Goal: Transaction & Acquisition: Purchase product/service

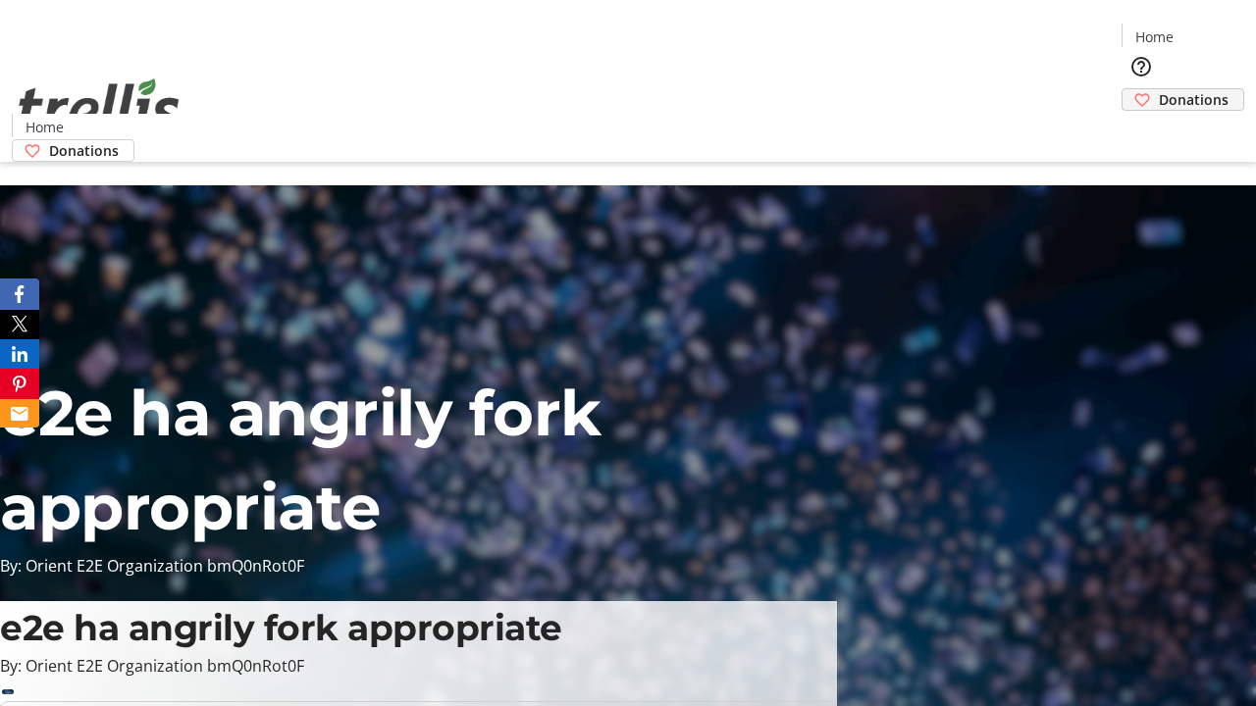
click at [1159, 89] on span "Donations" at bounding box center [1194, 99] width 70 height 21
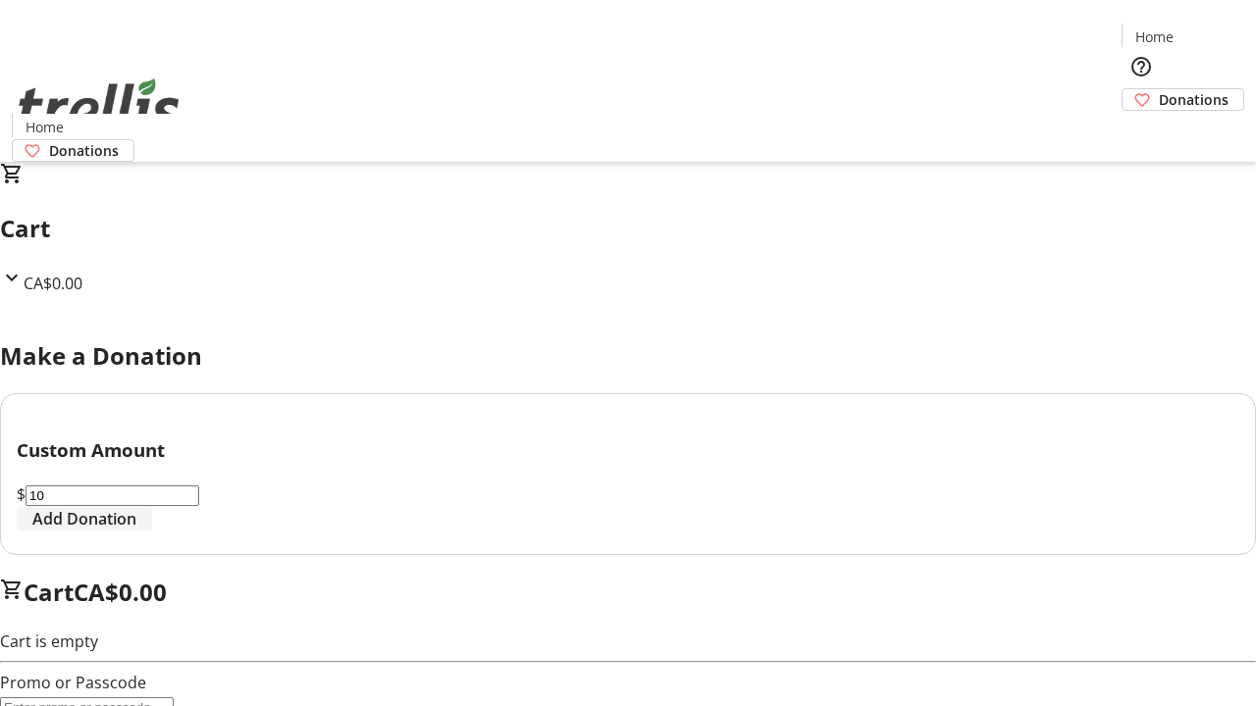
click at [136, 531] on span "Add Donation" at bounding box center [84, 519] width 104 height 24
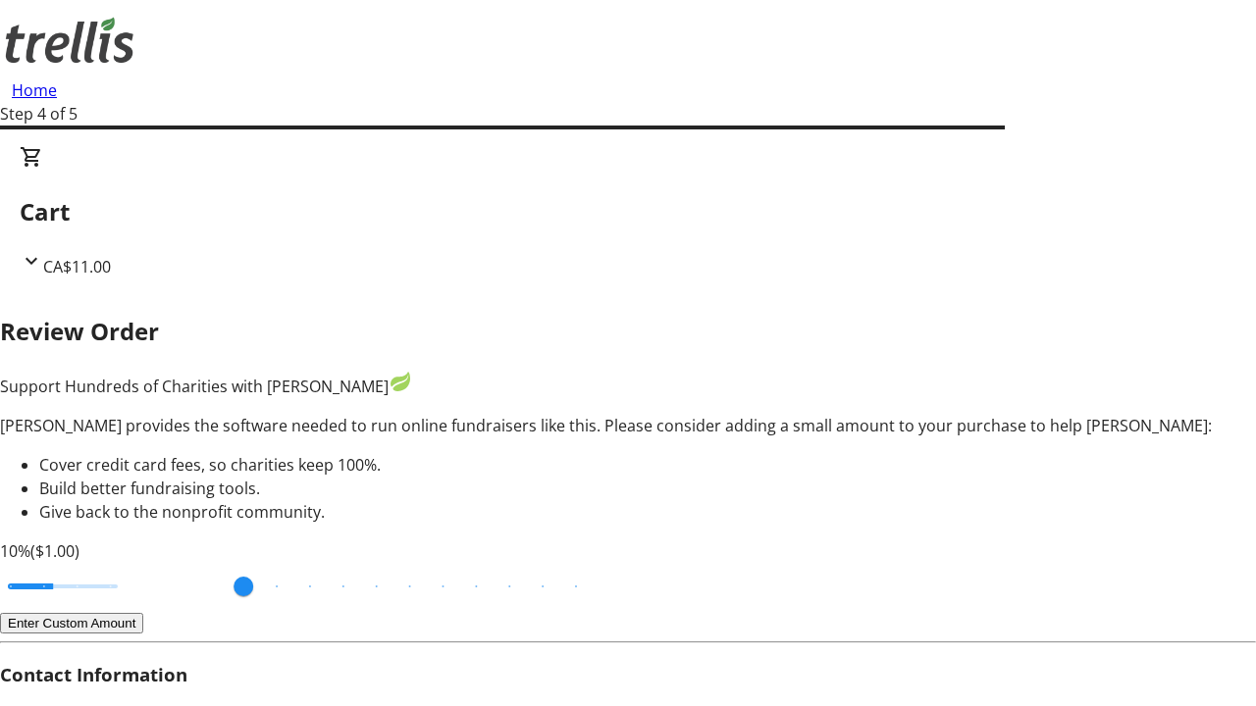
type input "20"
click at [138, 565] on input "Cover fees percentage" at bounding box center [62, 586] width 151 height 43
